Goal: Task Accomplishment & Management: Manage account settings

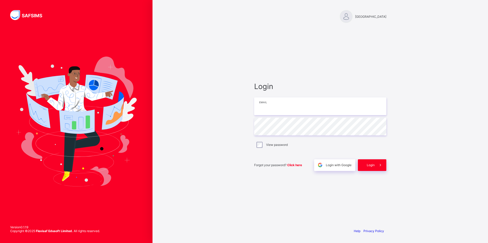
click at [259, 102] on input "email" at bounding box center [320, 107] width 132 height 18
type input "**********"
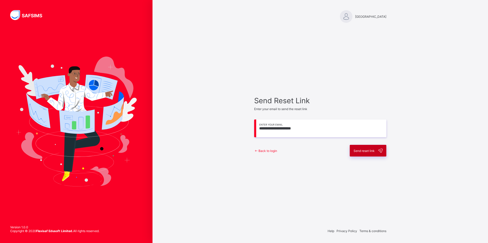
click at [358, 149] on span "Send reset link" at bounding box center [363, 151] width 21 height 4
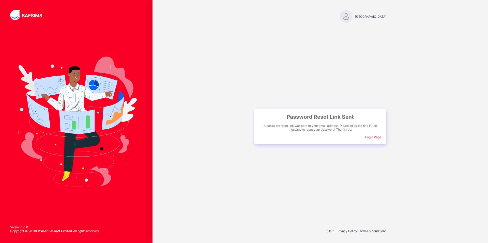
click at [377, 136] on span "Login Page" at bounding box center [373, 137] width 16 height 4
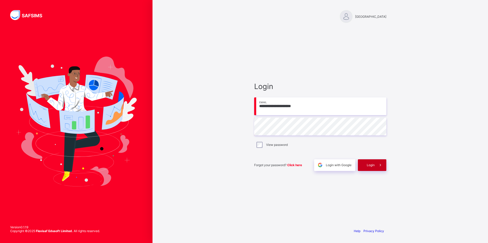
click at [368, 168] on div "Login" at bounding box center [372, 165] width 28 height 12
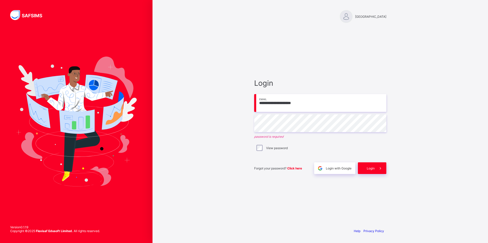
click at [296, 165] on div "Forgot your password? Click here" at bounding box center [282, 169] width 57 height 12
click at [295, 167] on span "Click here" at bounding box center [294, 169] width 15 height 4
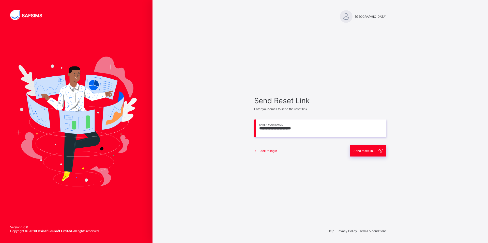
click at [356, 150] on span "Send reset link" at bounding box center [363, 151] width 21 height 4
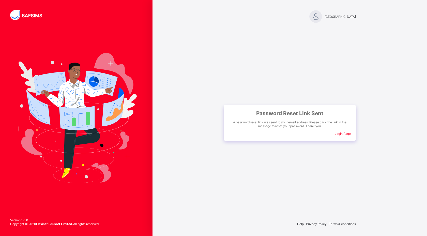
click at [343, 135] on span "Login Page" at bounding box center [342, 134] width 16 height 4
click at [37, 14] on img at bounding box center [29, 15] width 38 height 10
click at [325, 15] on span "[GEOGRAPHIC_DATA]" at bounding box center [339, 17] width 31 height 4
click at [323, 21] on div "[GEOGRAPHIC_DATA]" at bounding box center [332, 16] width 46 height 13
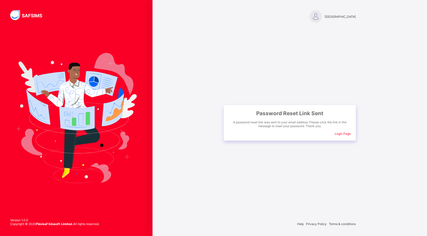
click at [233, 111] on span "Password Reset Link Sent" at bounding box center [290, 113] width 122 height 6
click at [346, 133] on span "Login Page" at bounding box center [342, 134] width 16 height 4
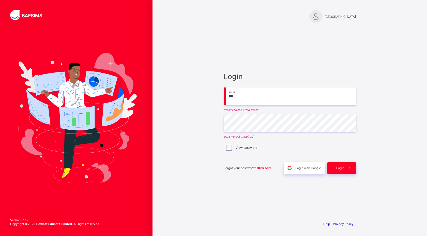
type input "**********"
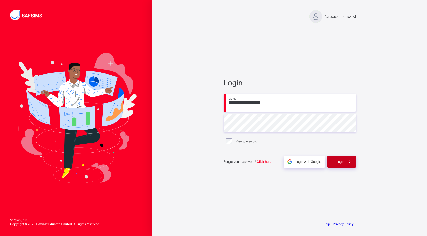
click at [342, 161] on span "Login" at bounding box center [340, 161] width 8 height 4
click at [336, 19] on div "[GEOGRAPHIC_DATA]" at bounding box center [289, 16] width 132 height 13
click at [294, 158] on span at bounding box center [289, 162] width 12 height 12
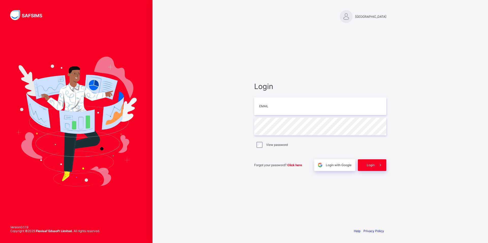
click at [426, 54] on div "Shalom Academic College Login Email Password View password Forgot your password…" at bounding box center [319, 121] width 335 height 243
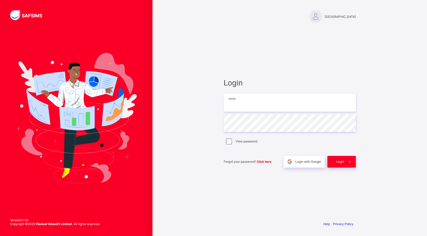
click at [246, 107] on input "email" at bounding box center [289, 103] width 132 height 18
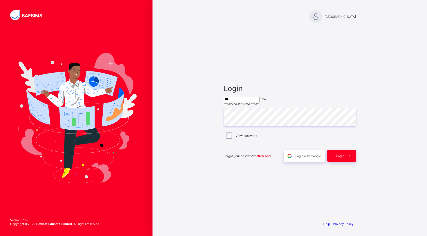
type input "**********"
